Goal: Entertainment & Leisure: Consume media (video, audio)

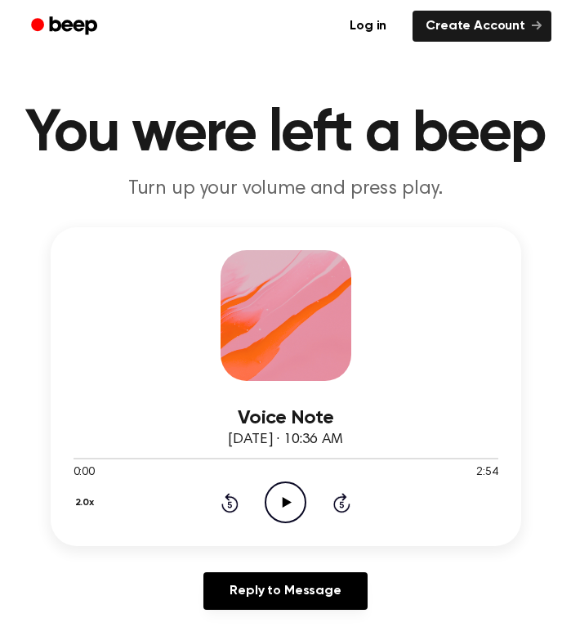
click at [295, 499] on icon "Play Audio" at bounding box center [286, 503] width 42 height 42
click at [280, 504] on icon "Play Audio" at bounding box center [286, 503] width 42 height 42
click at [297, 507] on icon "Play Audio" at bounding box center [286, 503] width 42 height 42
click at [290, 502] on icon "Play Audio" at bounding box center [286, 503] width 42 height 42
